Goal: Complete application form: Complete application form

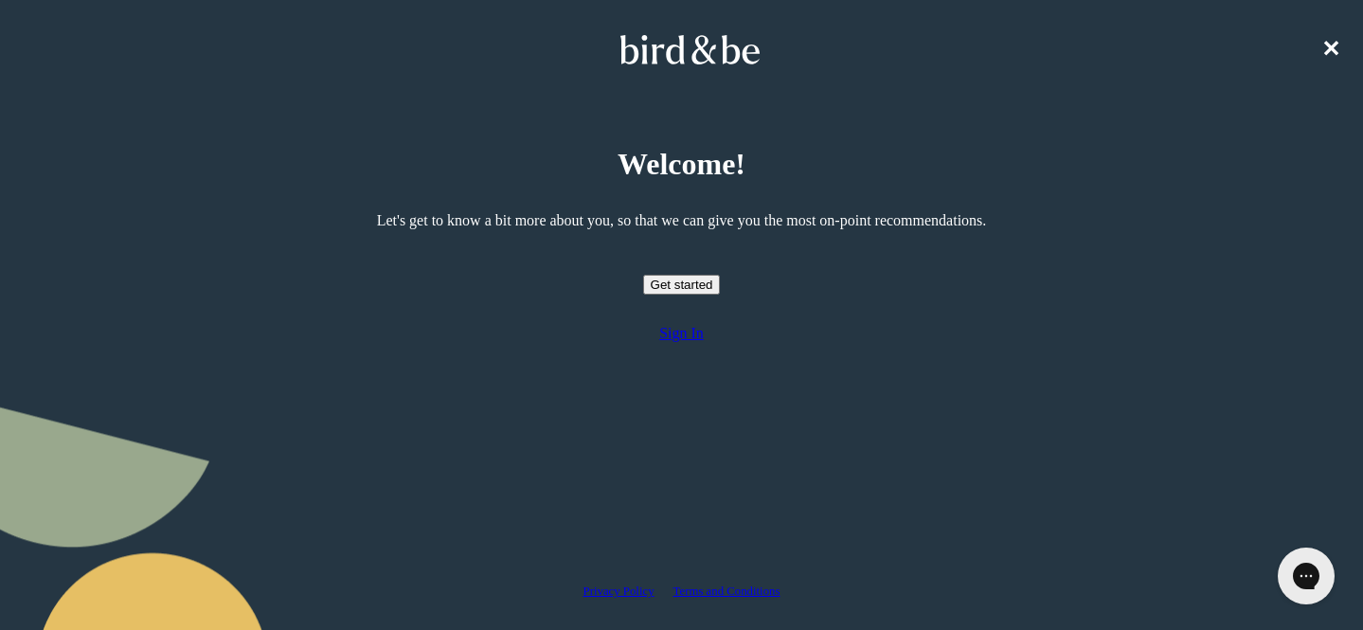
click at [668, 295] on button "Get started" at bounding box center [682, 285] width 78 height 20
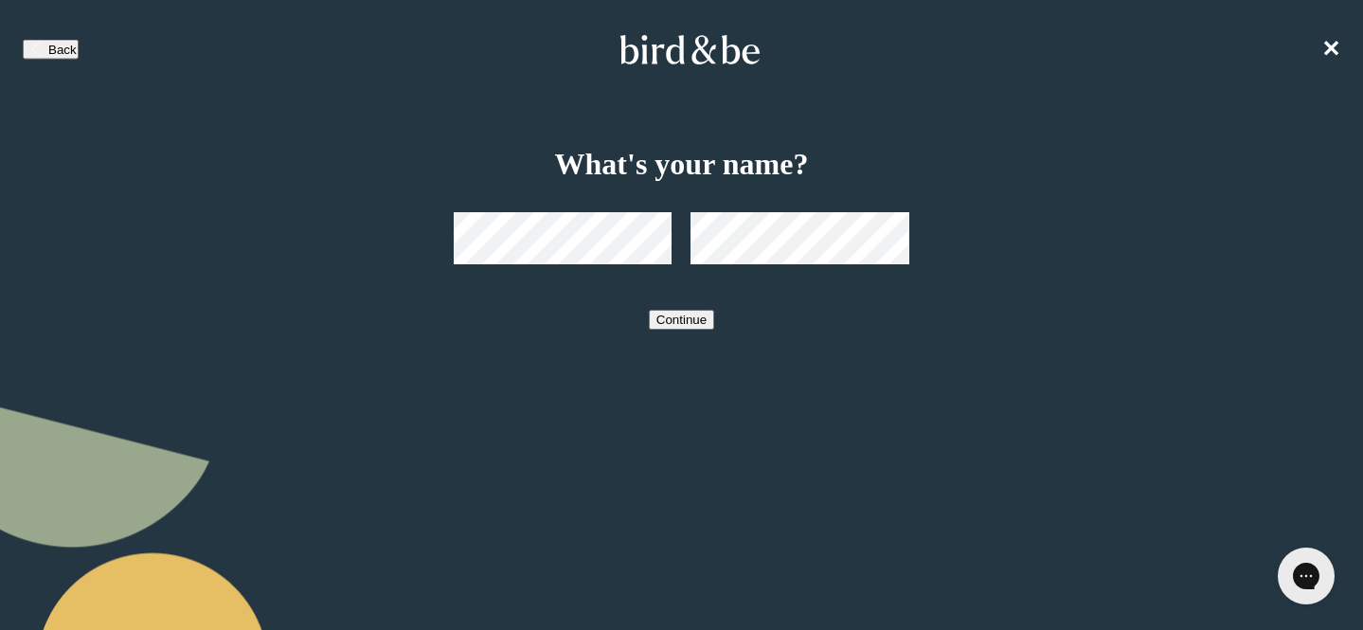
click at [675, 330] on button "Continue" at bounding box center [681, 320] width 65 height 20
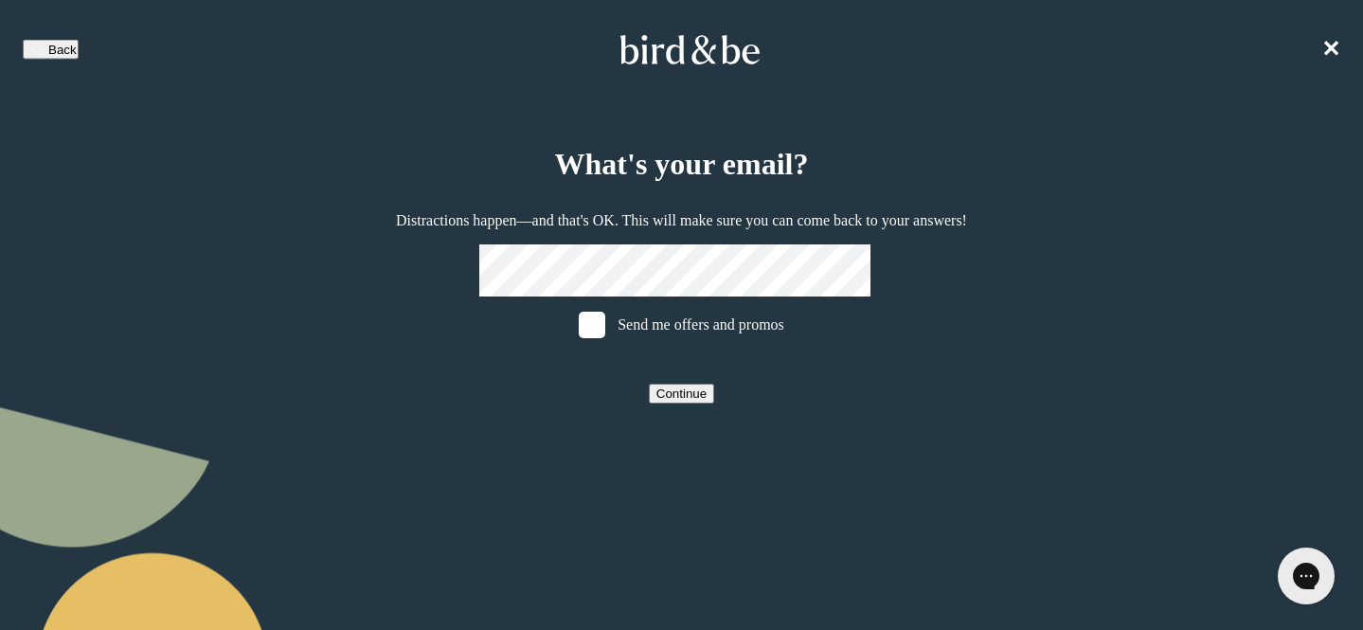
click at [693, 404] on button "Continue" at bounding box center [681, 394] width 65 height 20
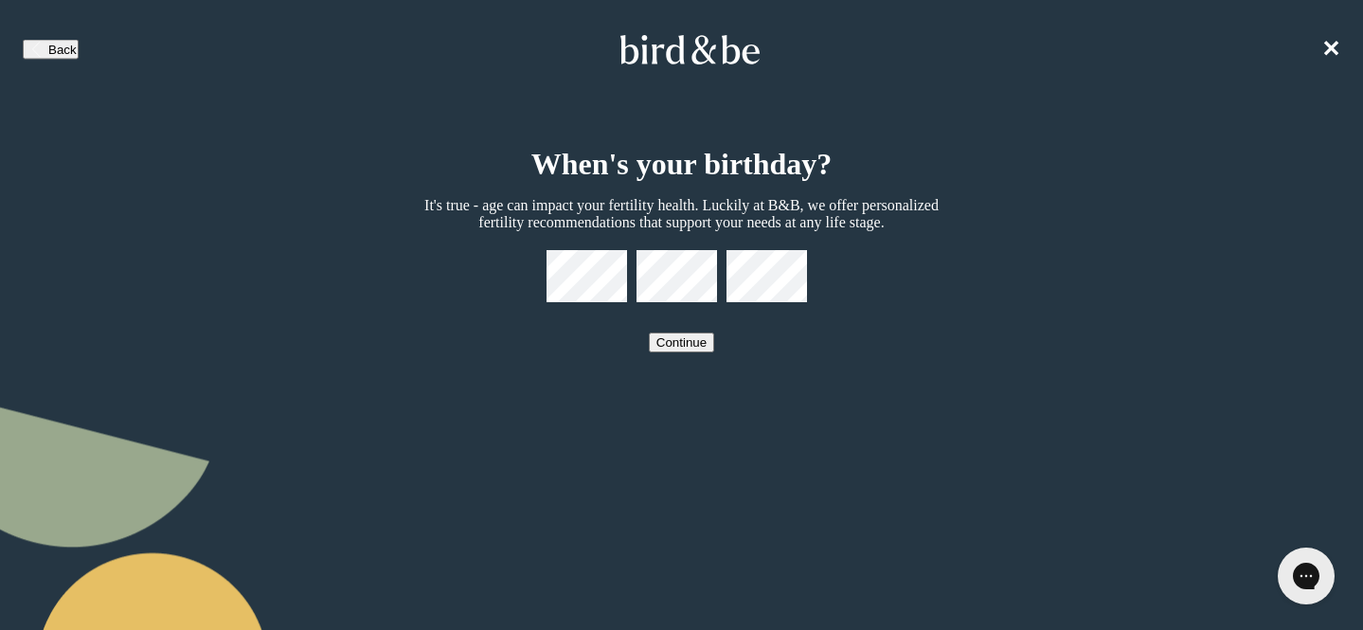
click at [714, 352] on button "Continue" at bounding box center [681, 343] width 65 height 20
click at [704, 352] on button "Continue" at bounding box center [681, 343] width 65 height 20
click at [700, 352] on button "Continue" at bounding box center [681, 343] width 65 height 20
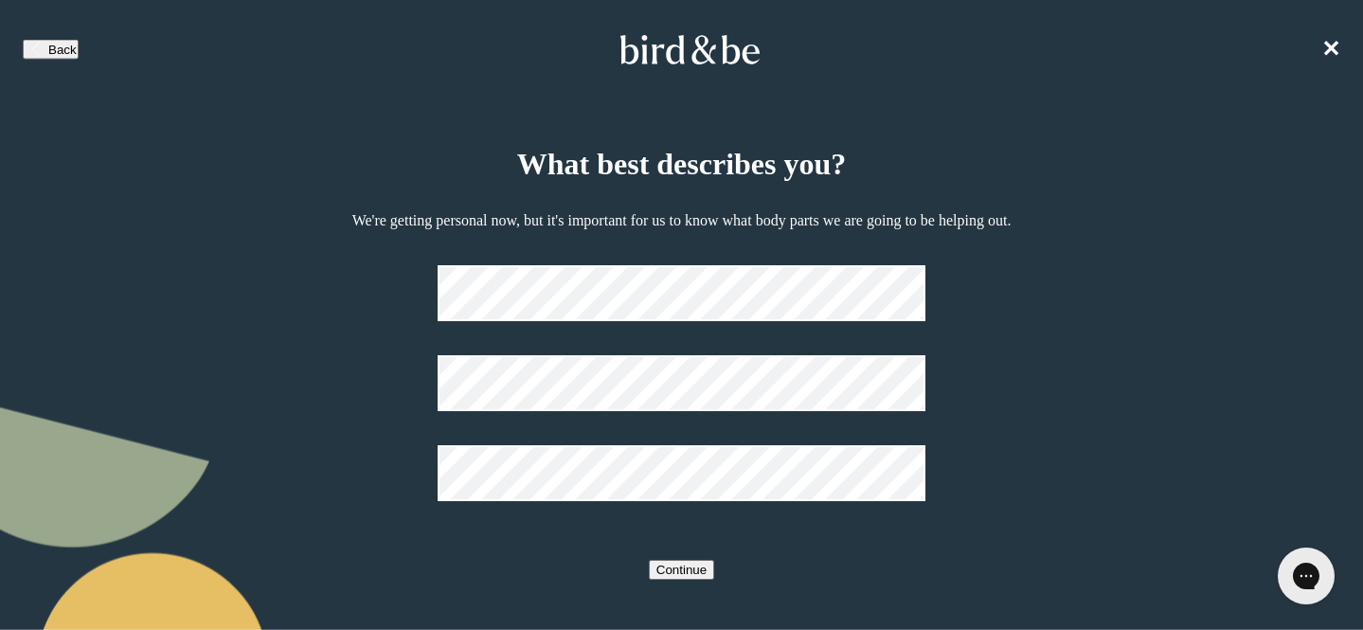
click at [681, 564] on button "Continue" at bounding box center [681, 570] width 65 height 20
click at [695, 560] on button "Continue" at bounding box center [681, 570] width 65 height 20
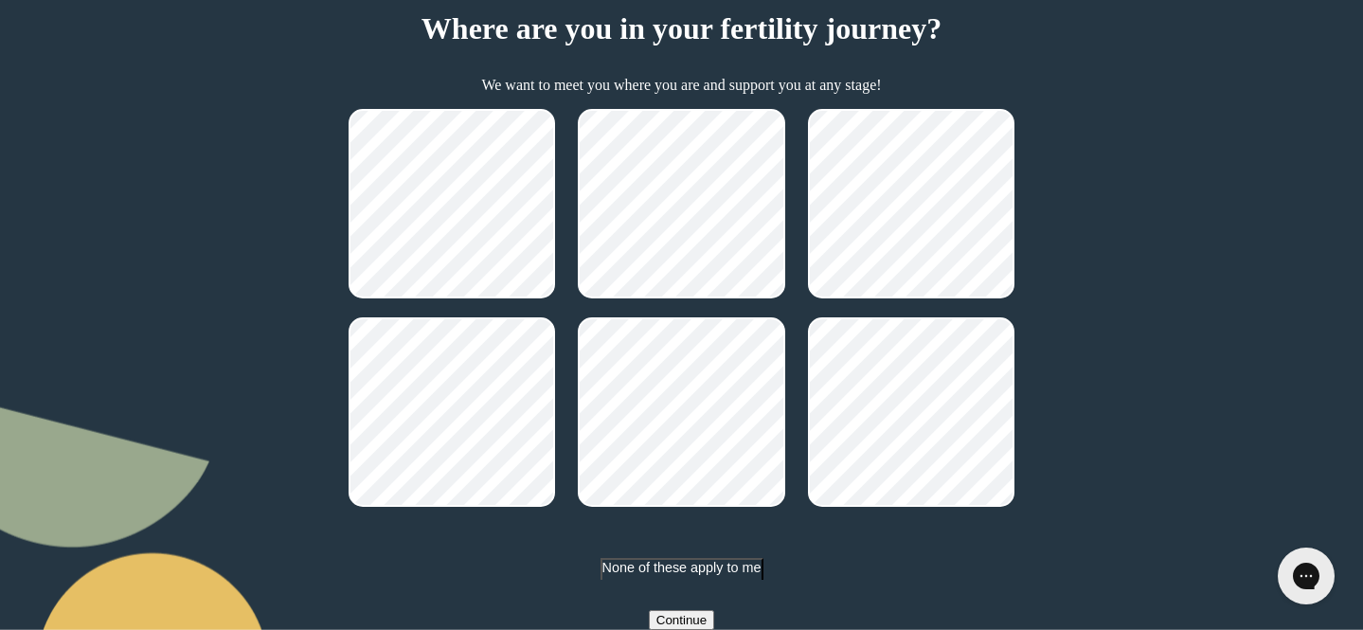
scroll to position [161, 0]
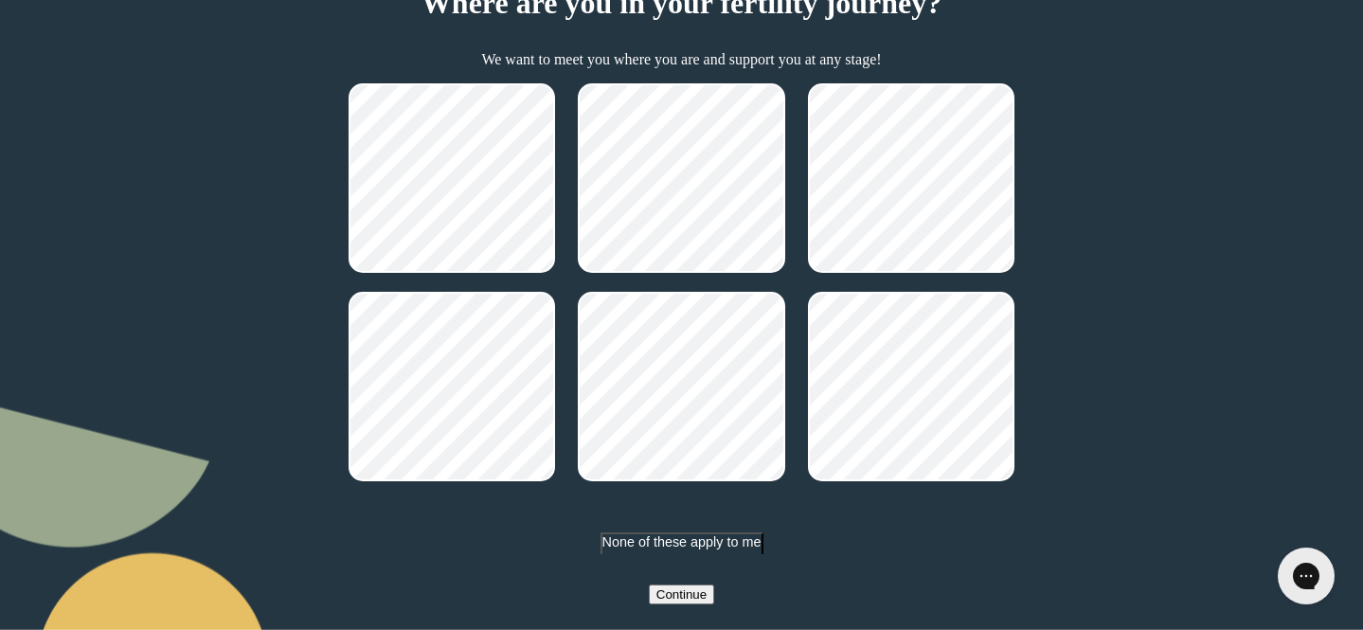
click at [708, 605] on button "Continue" at bounding box center [681, 595] width 65 height 20
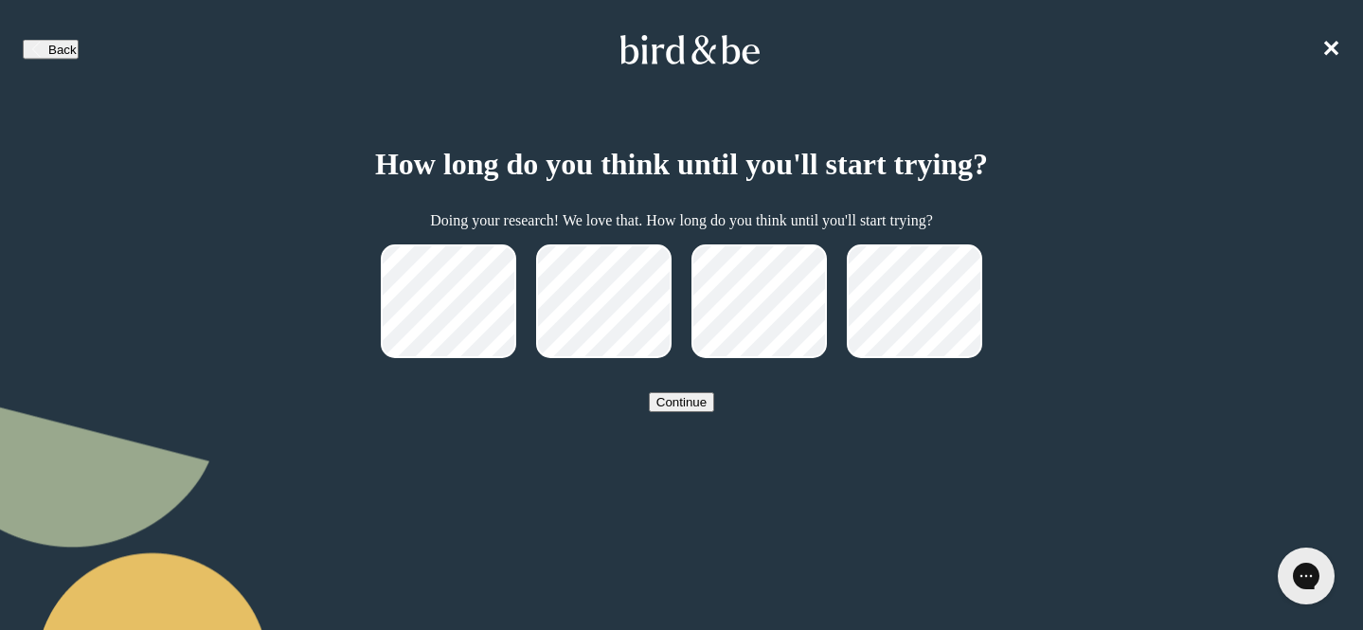
click at [682, 412] on button "Continue" at bounding box center [681, 402] width 65 height 20
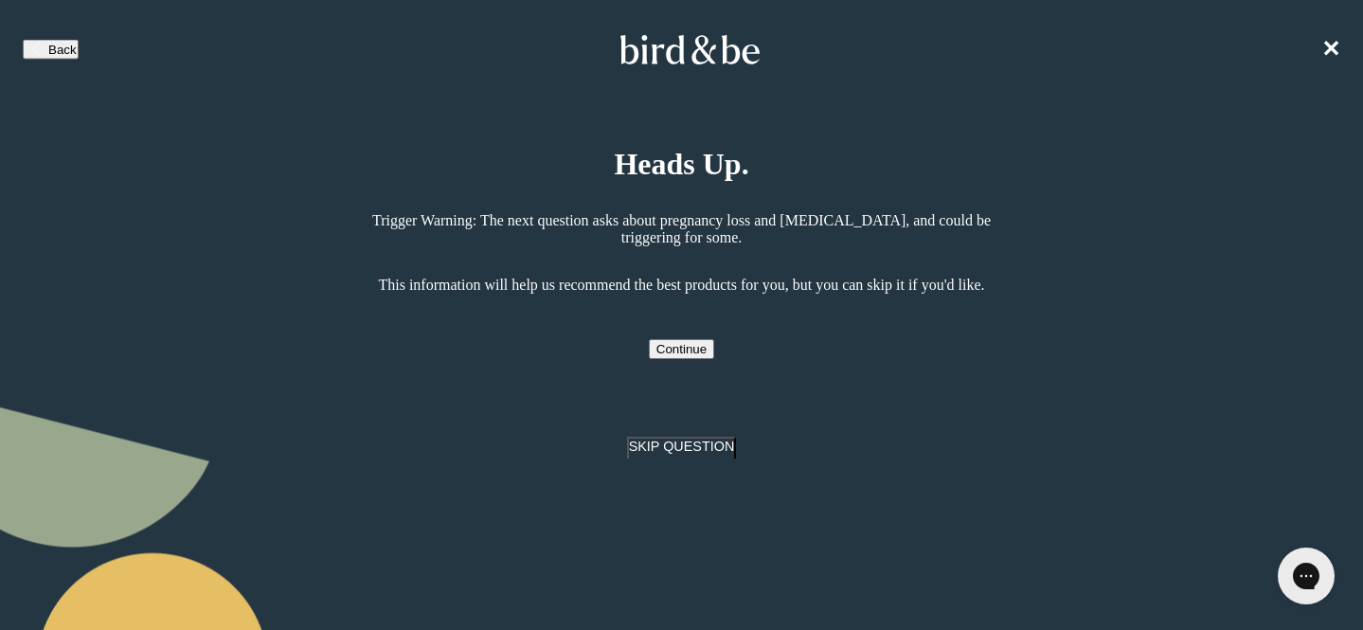
click at [677, 359] on button "Continue" at bounding box center [681, 349] width 65 height 20
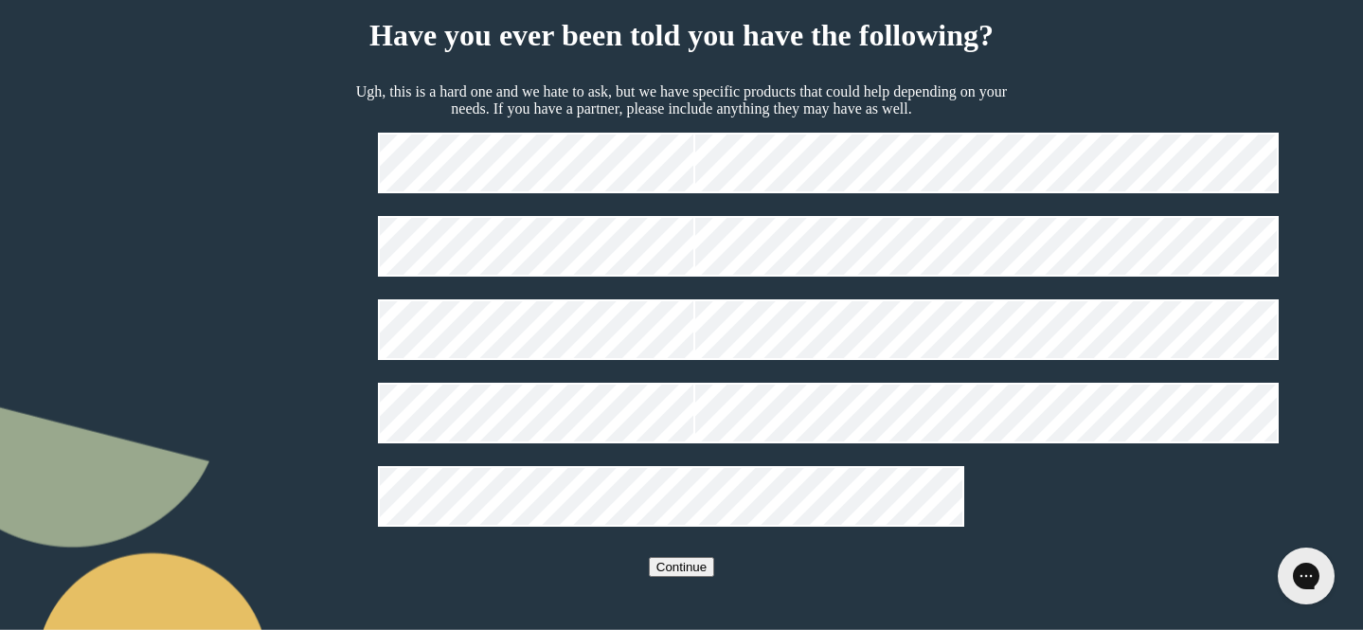
scroll to position [523, 0]
click at [659, 577] on button "Continue" at bounding box center [681, 567] width 65 height 20
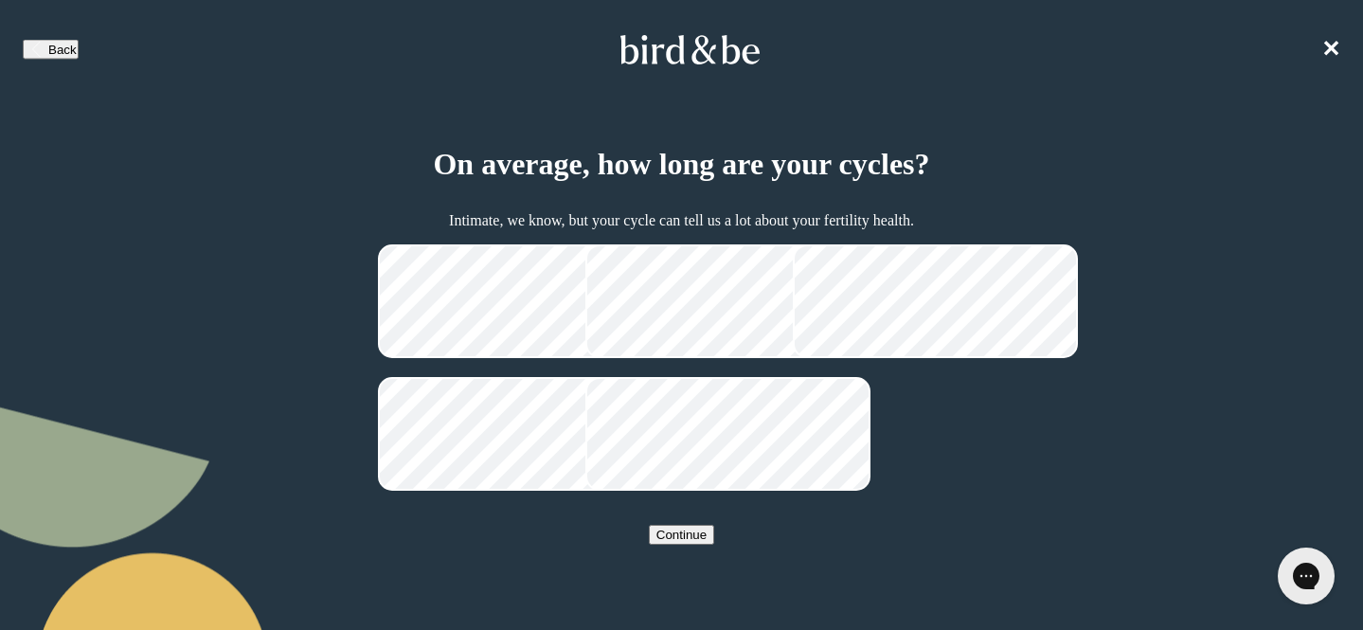
scroll to position [112, 0]
click at [698, 545] on button "Continue" at bounding box center [681, 535] width 65 height 20
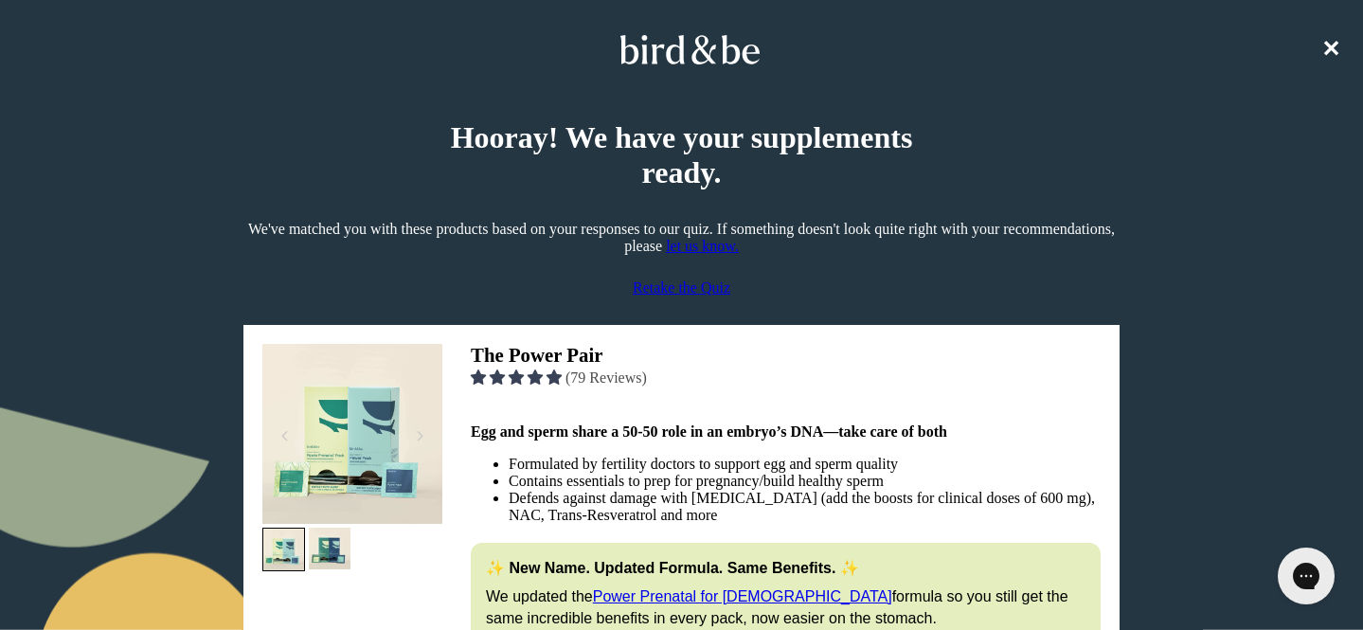
click at [679, 296] on span "Retake the Quiz" at bounding box center [682, 288] width 98 height 16
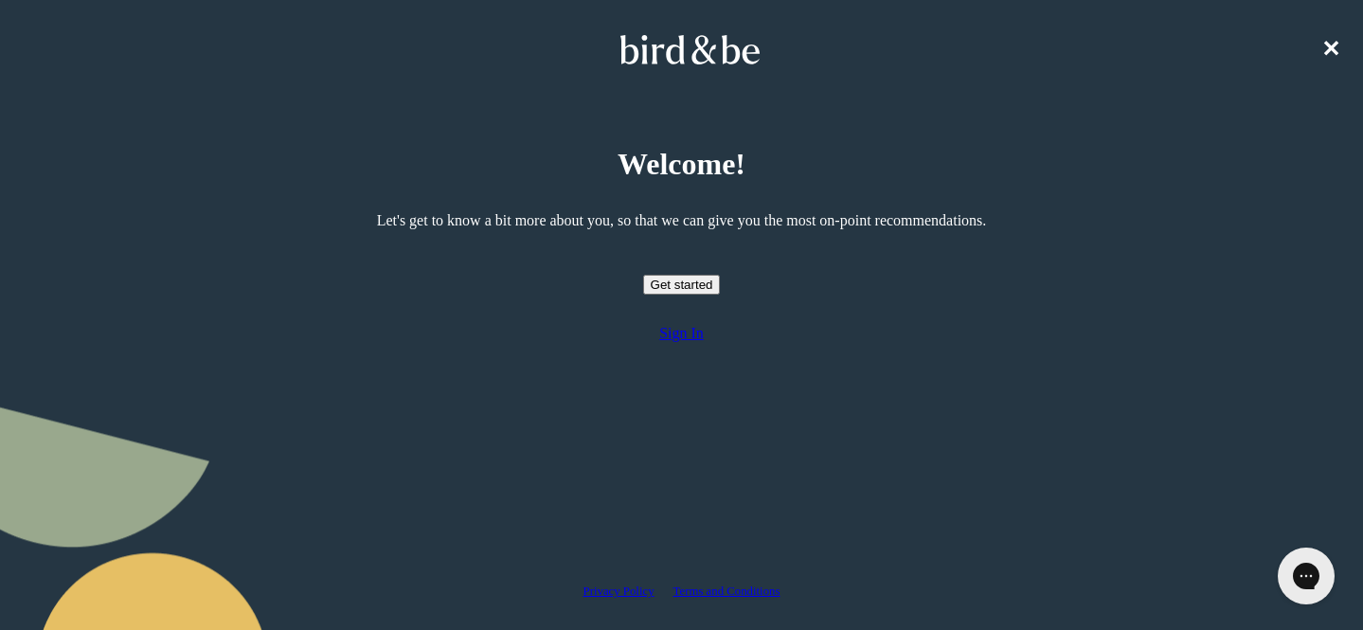
click at [1348, 37] on nav "✕" at bounding box center [682, 49] width 1348 height 61
click at [1340, 38] on span "✕" at bounding box center [1331, 49] width 19 height 25
